Goal: Transaction & Acquisition: Download file/media

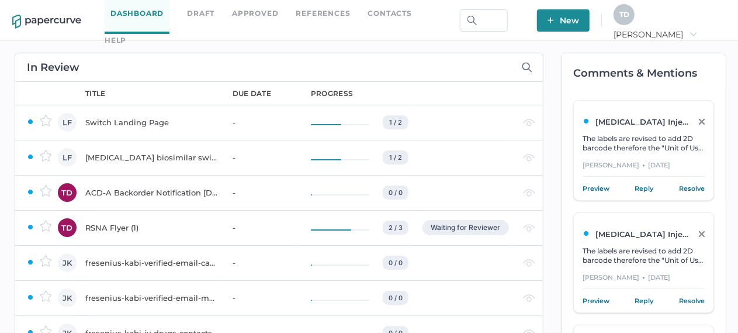
drag, startPoint x: 531, startPoint y: 108, endPoint x: 537, endPoint y: 123, distance: 16.3
click at [537, 123] on div "owner LF LF TD TD JK JK JK TD TD TD TD TD TD TD TD TD TD TD TD TD TD TD TD TD T…" at bounding box center [279, 271] width 529 height 378
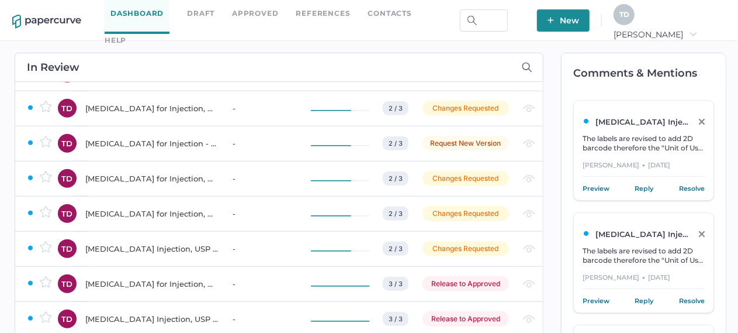
scroll to position [663, 0]
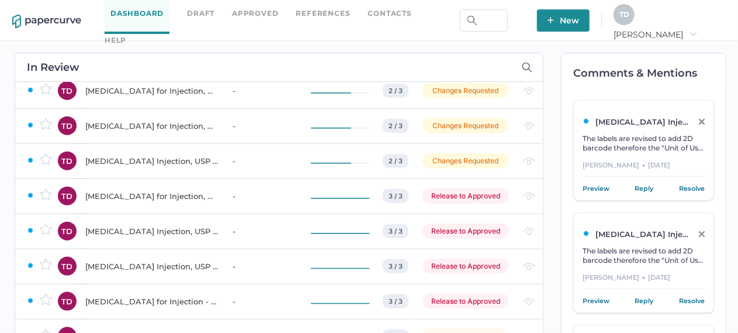
click at [545, 192] on div "Comments & Mentions [MEDICAL_DATA] Injection, USP - [DATE] The labels are revis…" at bounding box center [638, 256] width 189 height 431
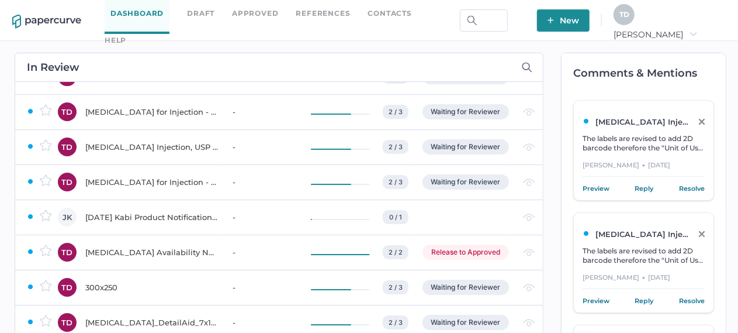
scroll to position [2086, 0]
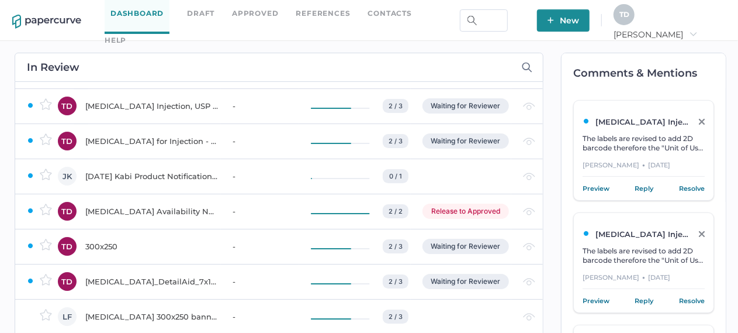
click at [188, 289] on td "[MEDICAL_DATA]_DetailAid_7x10_EN_[DATE]_MLR" at bounding box center [147, 281] width 147 height 35
click at [160, 282] on div "[MEDICAL_DATA]_DetailAid_7x10_EN_[DATE]_MLR" at bounding box center [151, 281] width 133 height 14
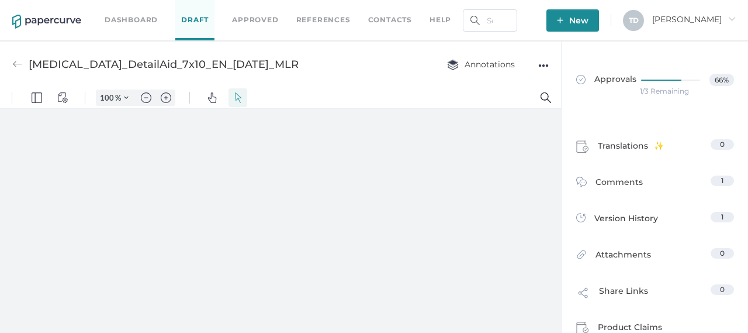
type input "136"
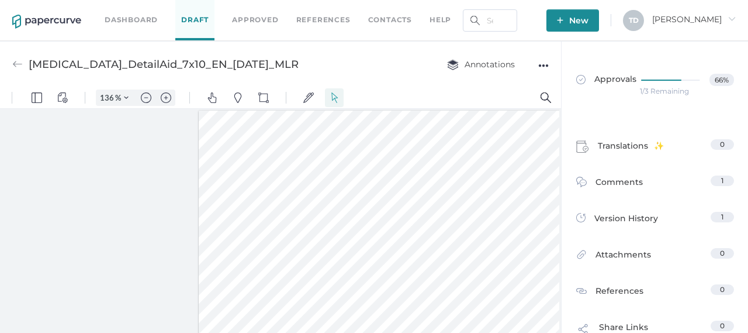
click at [542, 59] on div "●●●" at bounding box center [543, 65] width 11 height 16
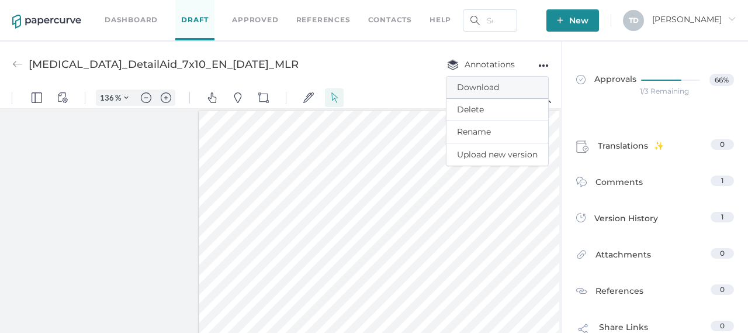
click at [518, 91] on span "Download" at bounding box center [497, 88] width 81 height 22
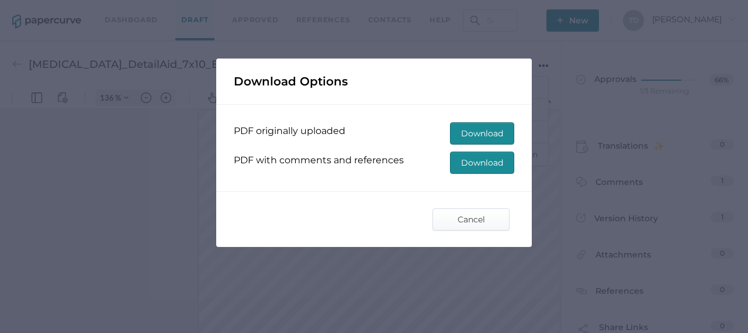
click at [461, 134] on span "Download" at bounding box center [482, 133] width 42 height 21
